Goal: Task Accomplishment & Management: Manage account settings

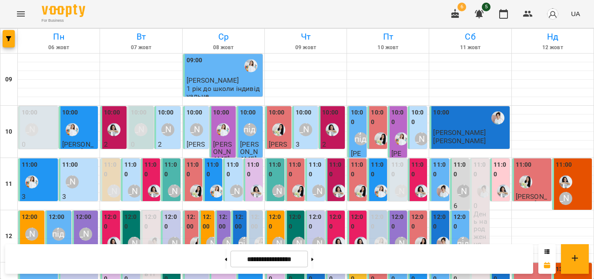
click at [20, 13] on icon "Menu" at bounding box center [21, 14] width 10 height 10
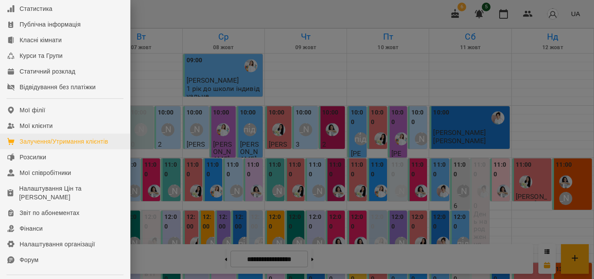
scroll to position [87, 0]
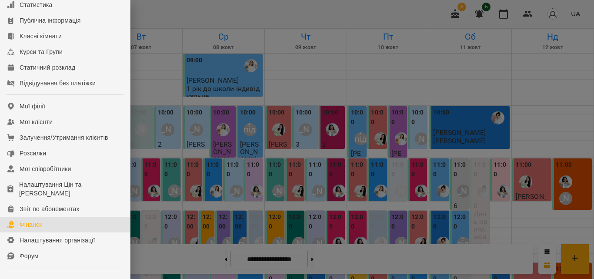
click at [44, 229] on link "Фінанси" at bounding box center [65, 224] width 130 height 16
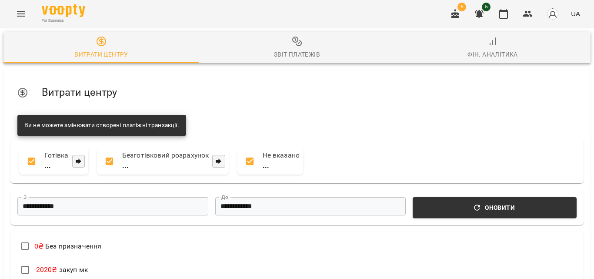
click at [276, 53] on div "Звіт платежів" at bounding box center [297, 54] width 46 height 10
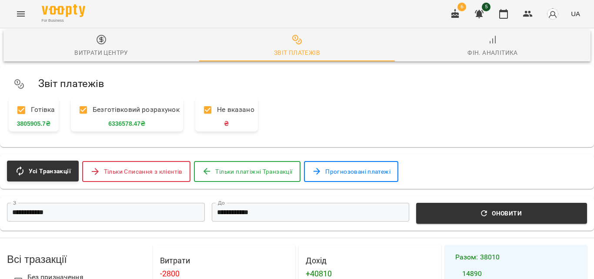
scroll to position [217, 0]
click at [510, 12] on button "button" at bounding box center [503, 13] width 21 height 21
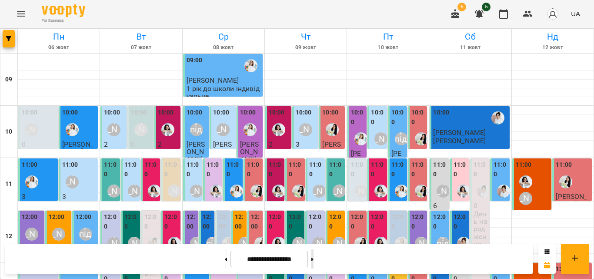
scroll to position [217, 0]
click at [313, 259] on button at bounding box center [312, 258] width 2 height 19
type input "**********"
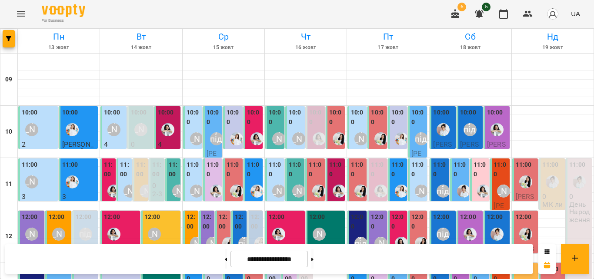
scroll to position [388, 0]
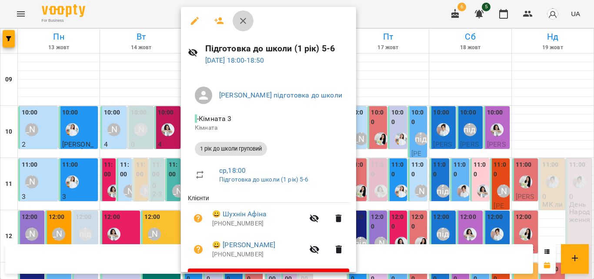
click at [246, 23] on icon "button" at bounding box center [243, 21] width 10 height 10
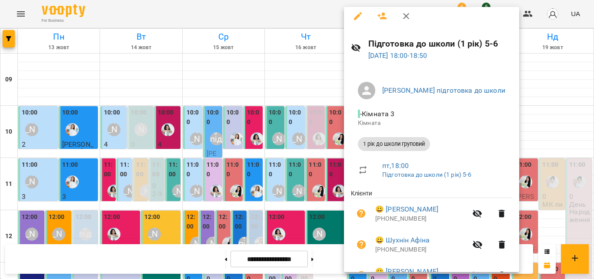
scroll to position [0, 0]
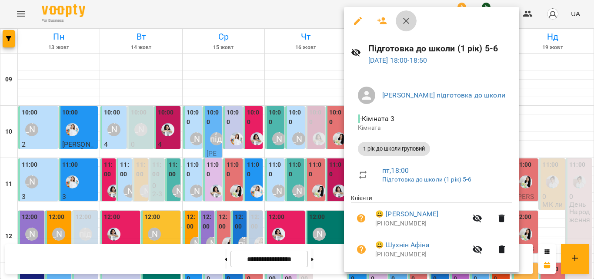
click at [405, 21] on icon "button" at bounding box center [406, 21] width 6 height 6
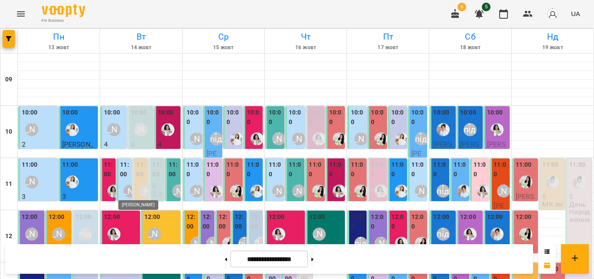
scroll to position [344, 0]
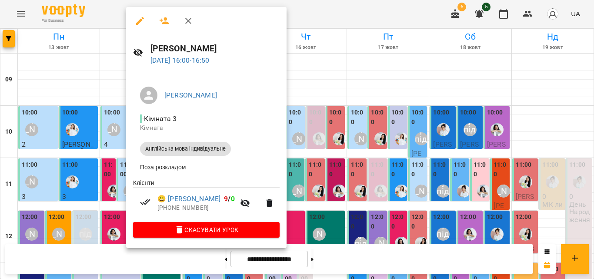
click at [334, 217] on div at bounding box center [297, 139] width 594 height 279
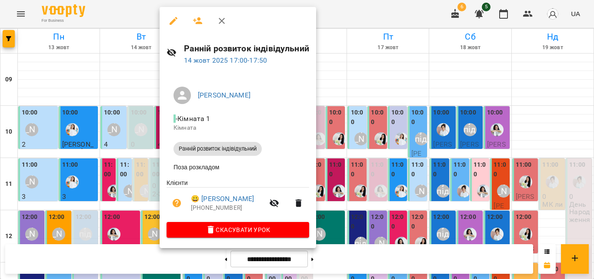
click at [394, 204] on div at bounding box center [297, 139] width 594 height 279
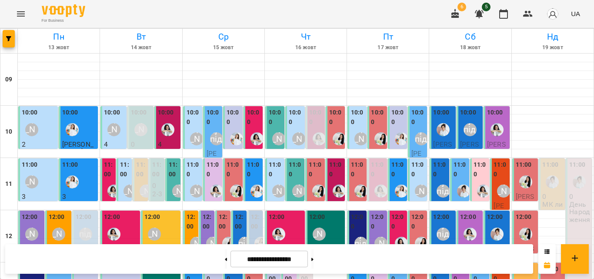
scroll to position [0, 0]
click at [127, 172] on label "11:00" at bounding box center [125, 169] width 10 height 19
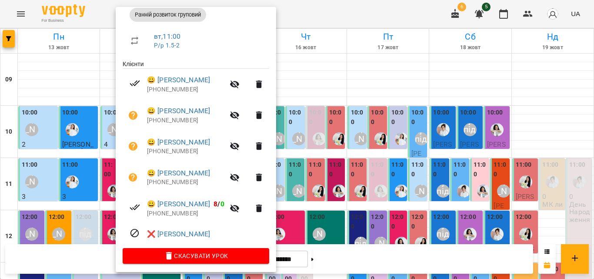
scroll to position [137, 0]
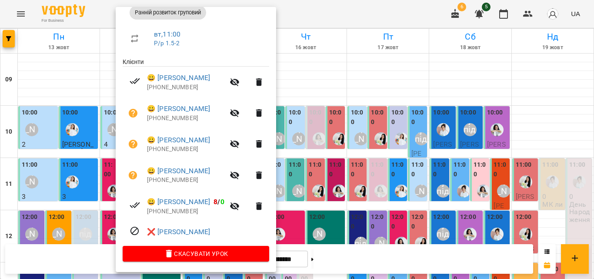
click at [239, 144] on icon "button" at bounding box center [235, 144] width 10 height 8
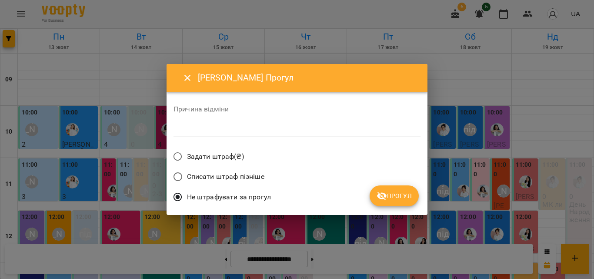
click at [246, 132] on textarea at bounding box center [296, 130] width 247 height 8
type textarea "*"
drag, startPoint x: 400, startPoint y: 202, endPoint x: 398, endPoint y: 188, distance: 13.6
click at [400, 199] on button "Прогул" at bounding box center [393, 195] width 49 height 21
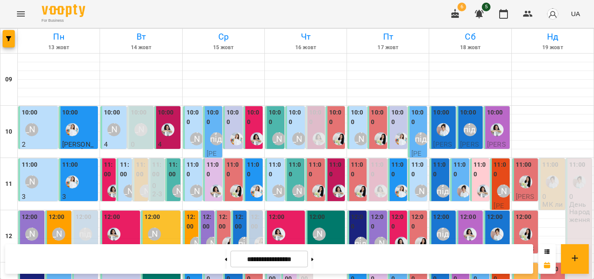
scroll to position [87, 0]
click at [493, 181] on div "[PERSON_NAME]" at bounding box center [503, 191] width 20 height 20
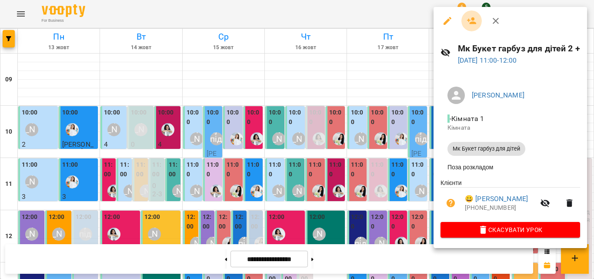
click at [471, 19] on icon "button" at bounding box center [472, 20] width 10 height 7
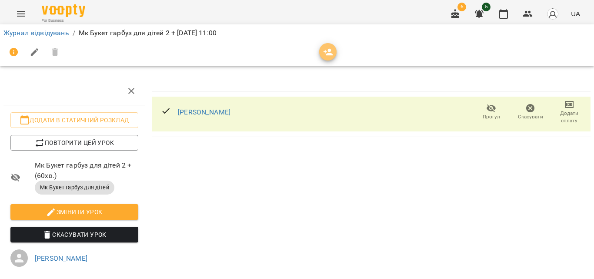
click at [326, 59] on button "button" at bounding box center [327, 51] width 17 height 17
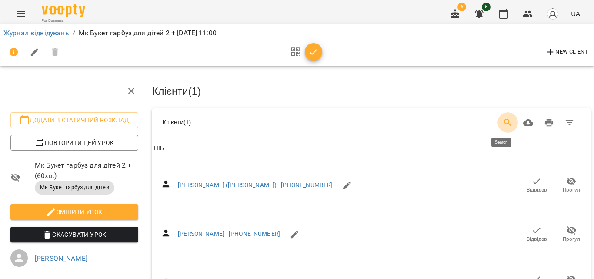
click at [497, 118] on button "Search" at bounding box center [507, 122] width 21 height 21
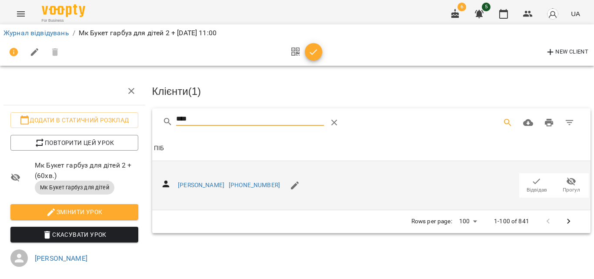
type input "****"
click at [531, 184] on icon "button" at bounding box center [536, 181] width 10 height 10
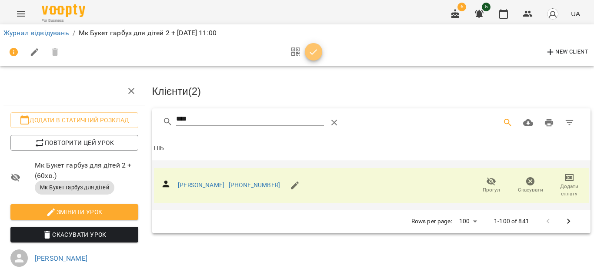
click at [312, 50] on icon "button" at bounding box center [313, 52] width 10 height 10
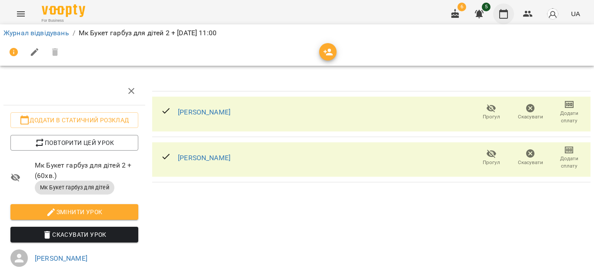
click at [504, 14] on icon "button" at bounding box center [503, 14] width 10 height 10
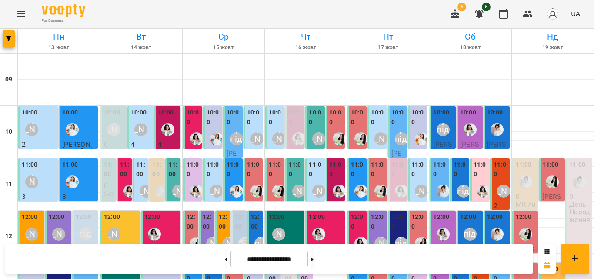
click at [525, 187] on div at bounding box center [525, 182] width 20 height 20
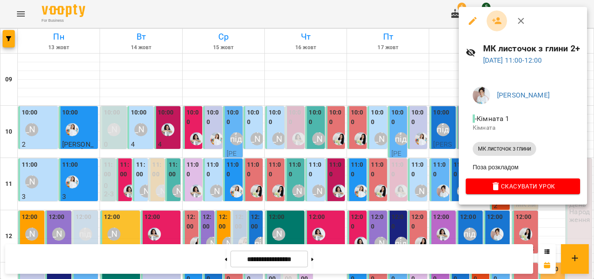
click at [499, 20] on icon "button" at bounding box center [497, 20] width 10 height 7
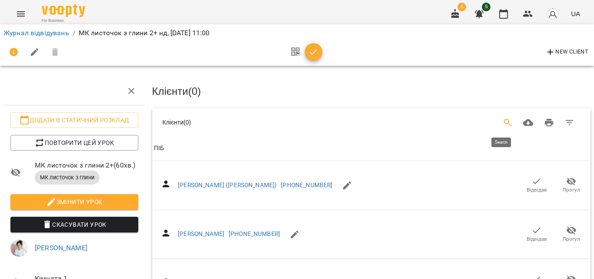
click at [504, 123] on icon "Search" at bounding box center [507, 122] width 7 height 7
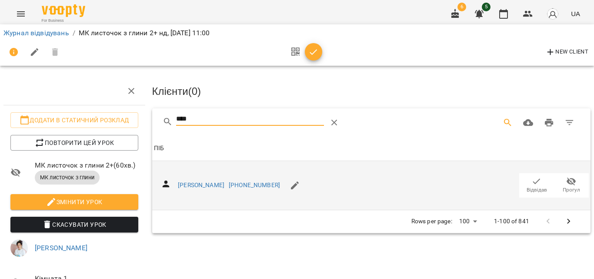
type input "****"
click at [528, 189] on span "Відвідав" at bounding box center [536, 189] width 20 height 7
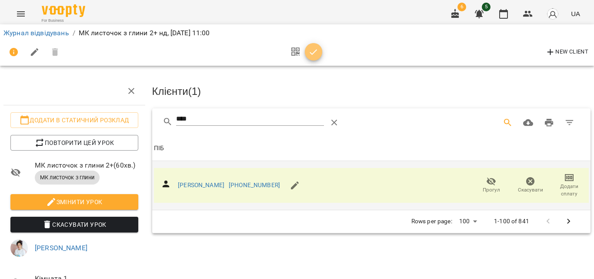
click at [315, 53] on icon "button" at bounding box center [313, 52] width 10 height 10
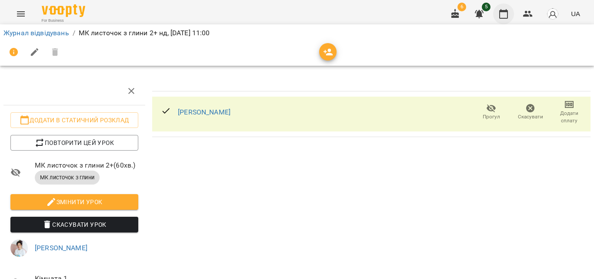
click at [503, 17] on icon "button" at bounding box center [503, 14] width 10 height 10
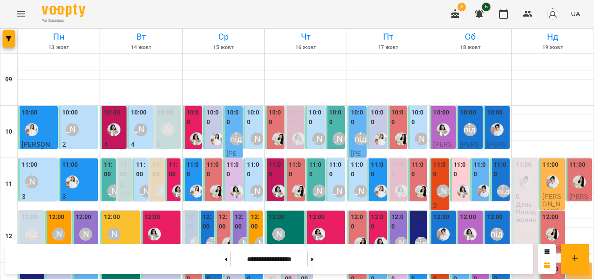
scroll to position [130, 0]
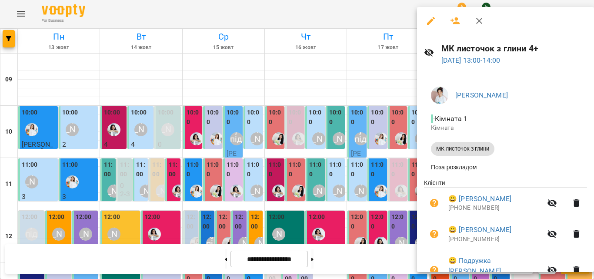
click at [482, 22] on icon "button" at bounding box center [479, 21] width 10 height 10
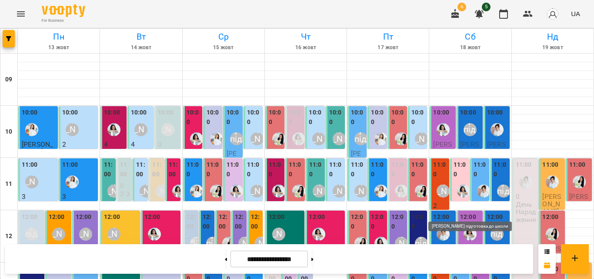
scroll to position [43, 0]
click at [433, 181] on div "[PERSON_NAME]" at bounding box center [443, 191] width 20 height 20
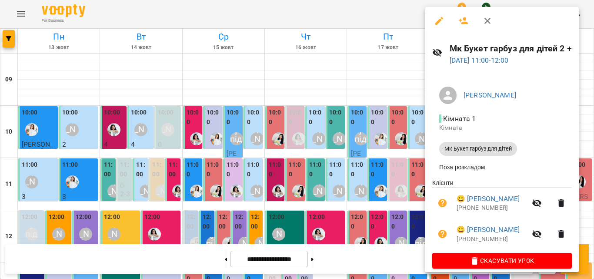
click at [486, 19] on icon "button" at bounding box center [487, 21] width 10 height 10
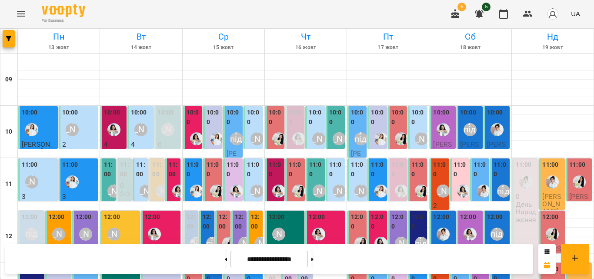
scroll to position [348, 0]
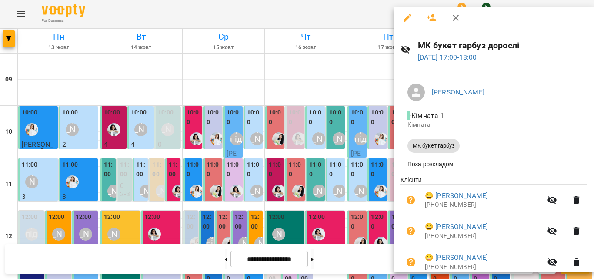
scroll to position [0, 0]
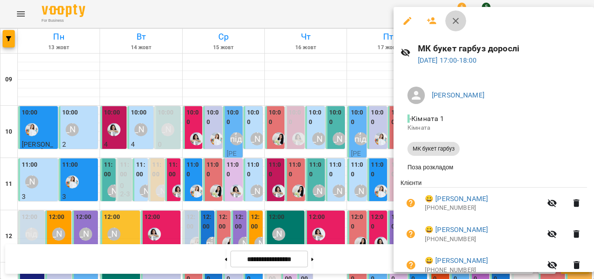
click at [453, 29] on button "button" at bounding box center [455, 20] width 21 height 21
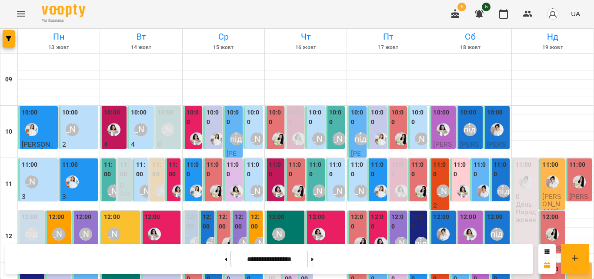
click at [487, 218] on label "12:00" at bounding box center [495, 217] width 16 height 10
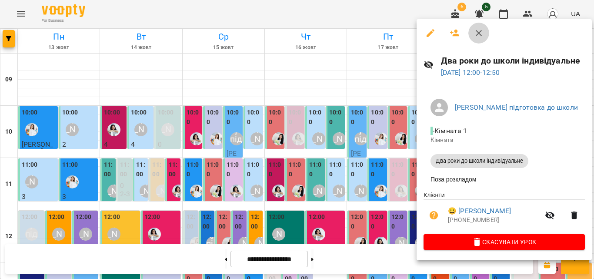
click at [478, 30] on icon "button" at bounding box center [478, 33] width 10 height 10
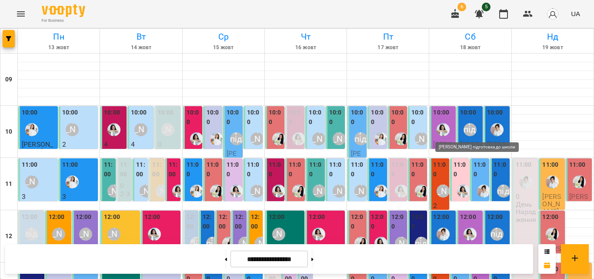
click at [465, 125] on div "[PERSON_NAME] підготовка до школи" at bounding box center [469, 129] width 13 height 13
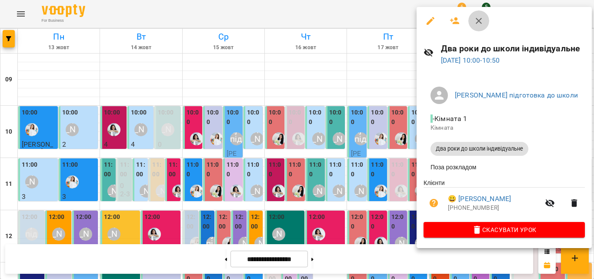
click at [481, 23] on icon "button" at bounding box center [478, 21] width 6 height 6
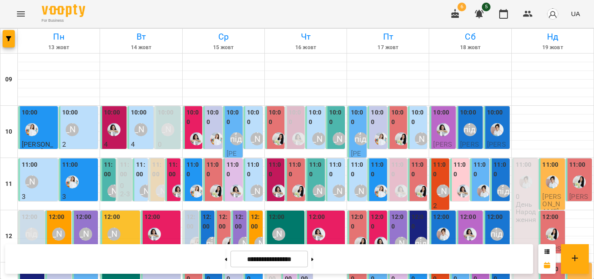
click at [436, 171] on label "11:00" at bounding box center [440, 169] width 14 height 19
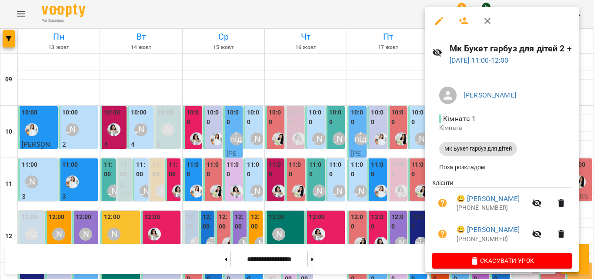
click at [485, 24] on icon "button" at bounding box center [487, 21] width 10 height 10
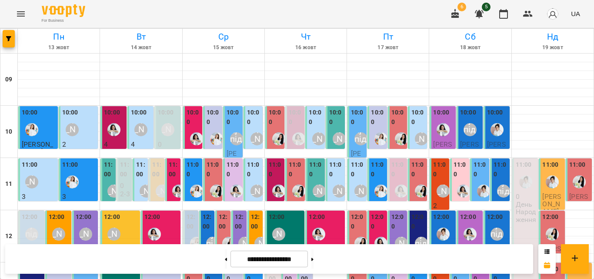
scroll to position [43, 0]
click at [542, 192] on span "Різник Тимофій" at bounding box center [551, 203] width 19 height 23
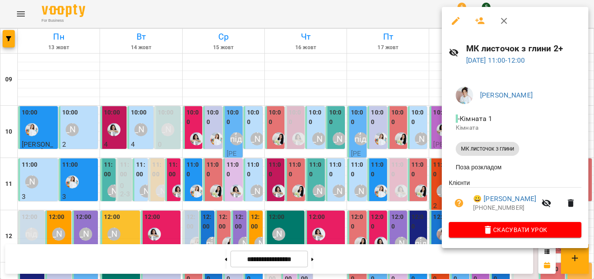
click at [506, 19] on icon "button" at bounding box center [503, 21] width 10 height 10
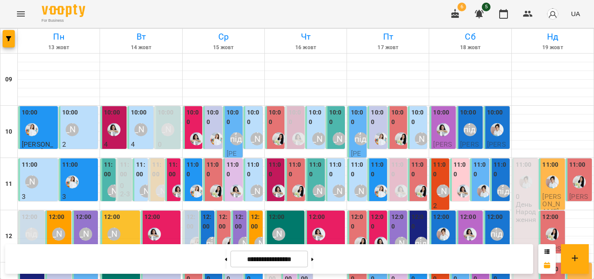
scroll to position [174, 0]
click at [435, 264] on label "13:00" at bounding box center [440, 273] width 14 height 19
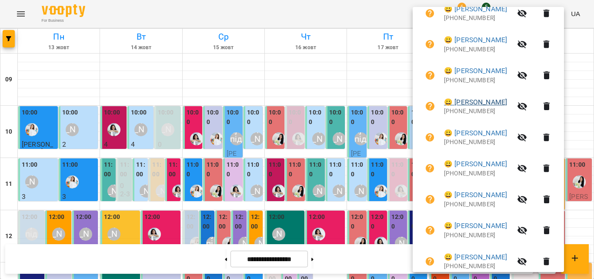
scroll to position [226, 0]
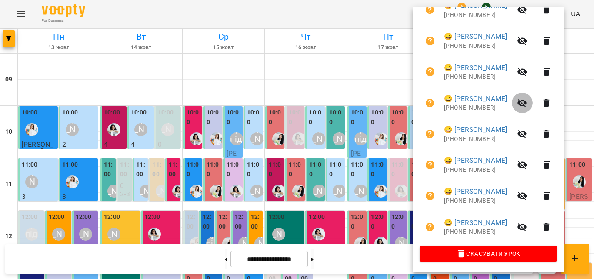
click at [527, 99] on icon "button" at bounding box center [522, 103] width 10 height 10
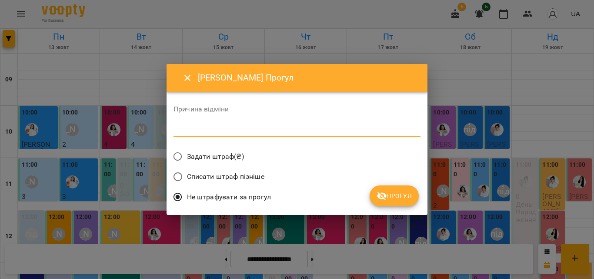
drag, startPoint x: 315, startPoint y: 132, endPoint x: 375, endPoint y: 137, distance: 60.7
click at [315, 131] on textarea at bounding box center [296, 130] width 247 height 8
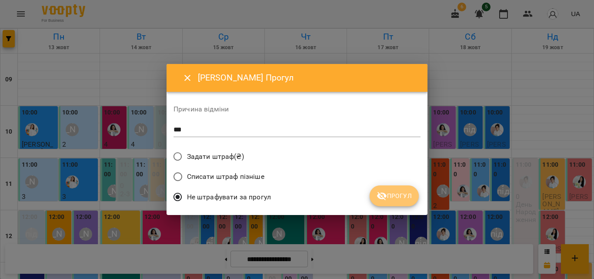
drag, startPoint x: 385, startPoint y: 189, endPoint x: 405, endPoint y: 183, distance: 20.7
click at [385, 189] on button "Прогул" at bounding box center [393, 195] width 49 height 21
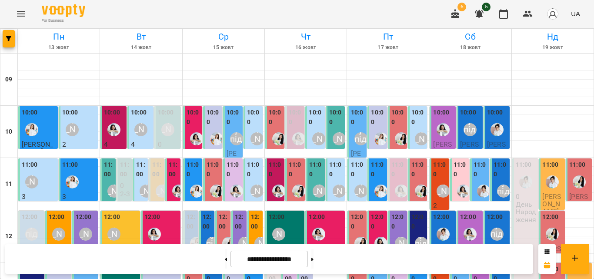
click at [433, 264] on label "13:00" at bounding box center [440, 273] width 14 height 19
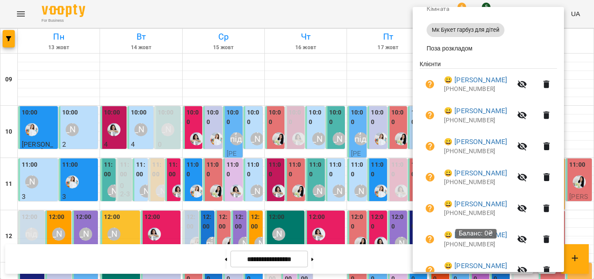
scroll to position [0, 0]
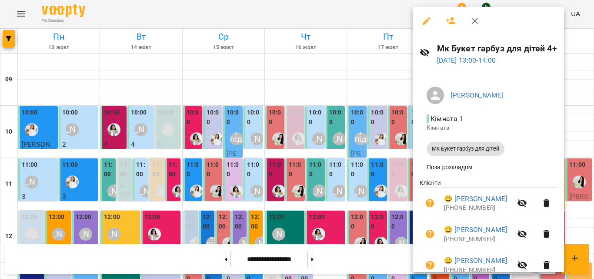
click at [470, 20] on icon "button" at bounding box center [474, 21] width 10 height 10
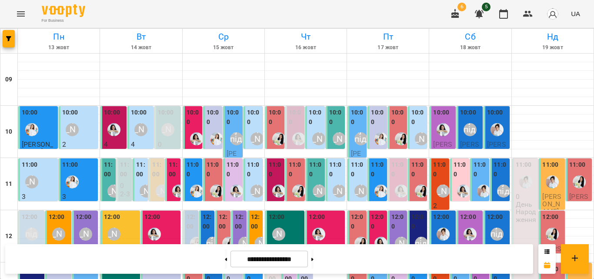
click at [455, 11] on icon "button" at bounding box center [455, 14] width 8 height 10
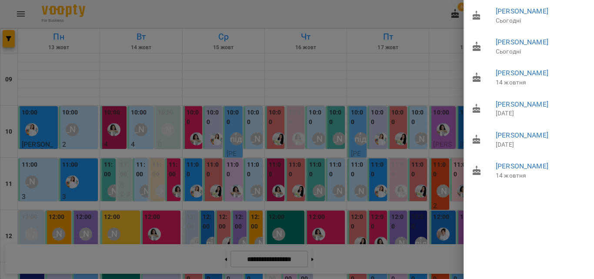
click at [346, 20] on div at bounding box center [297, 139] width 594 height 279
